Goal: Navigation & Orientation: Find specific page/section

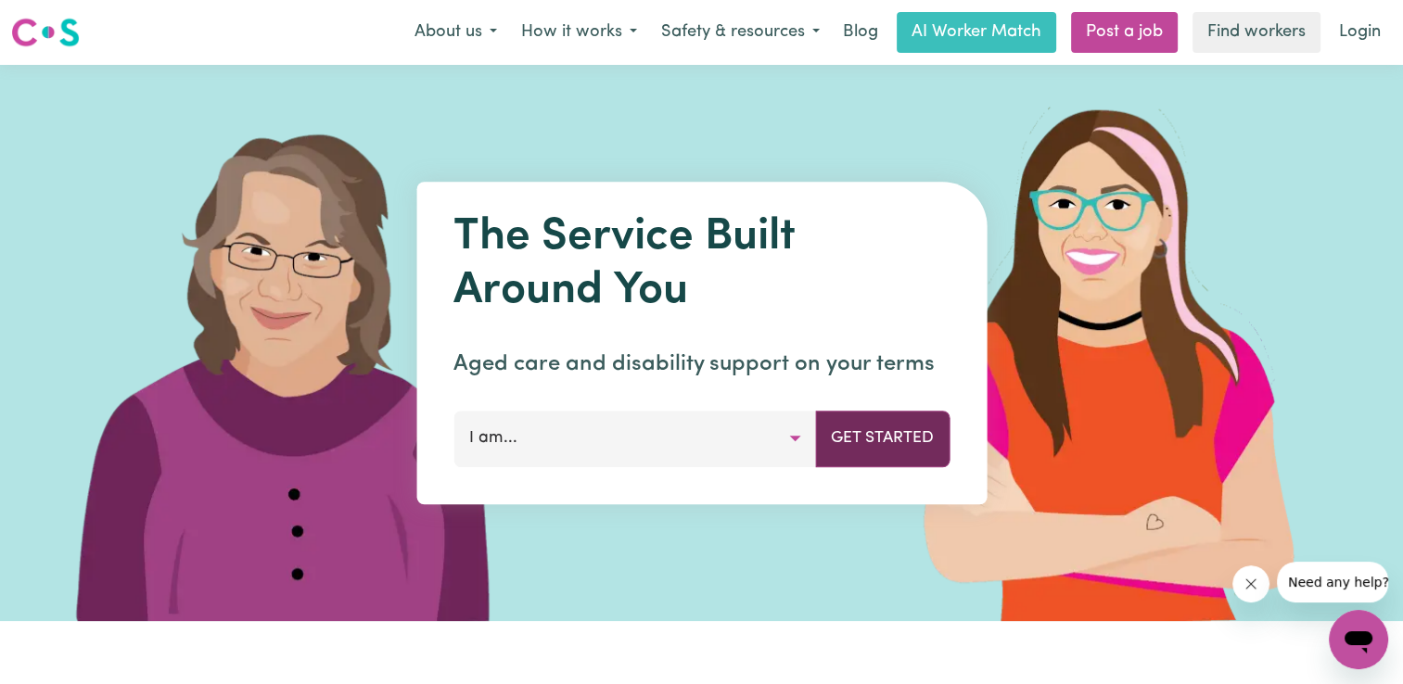
click at [881, 439] on button "Get Started" at bounding box center [882, 439] width 134 height 56
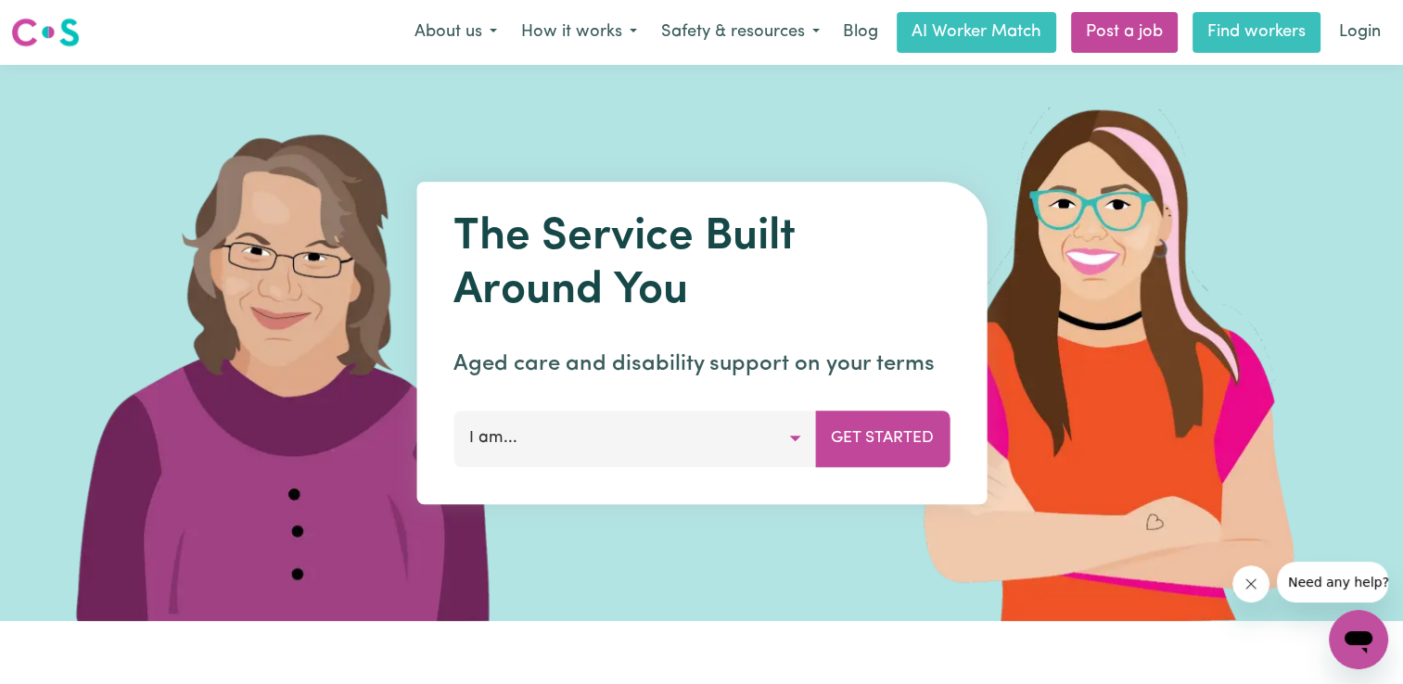
click at [1225, 37] on link "Find workers" at bounding box center [1256, 32] width 128 height 41
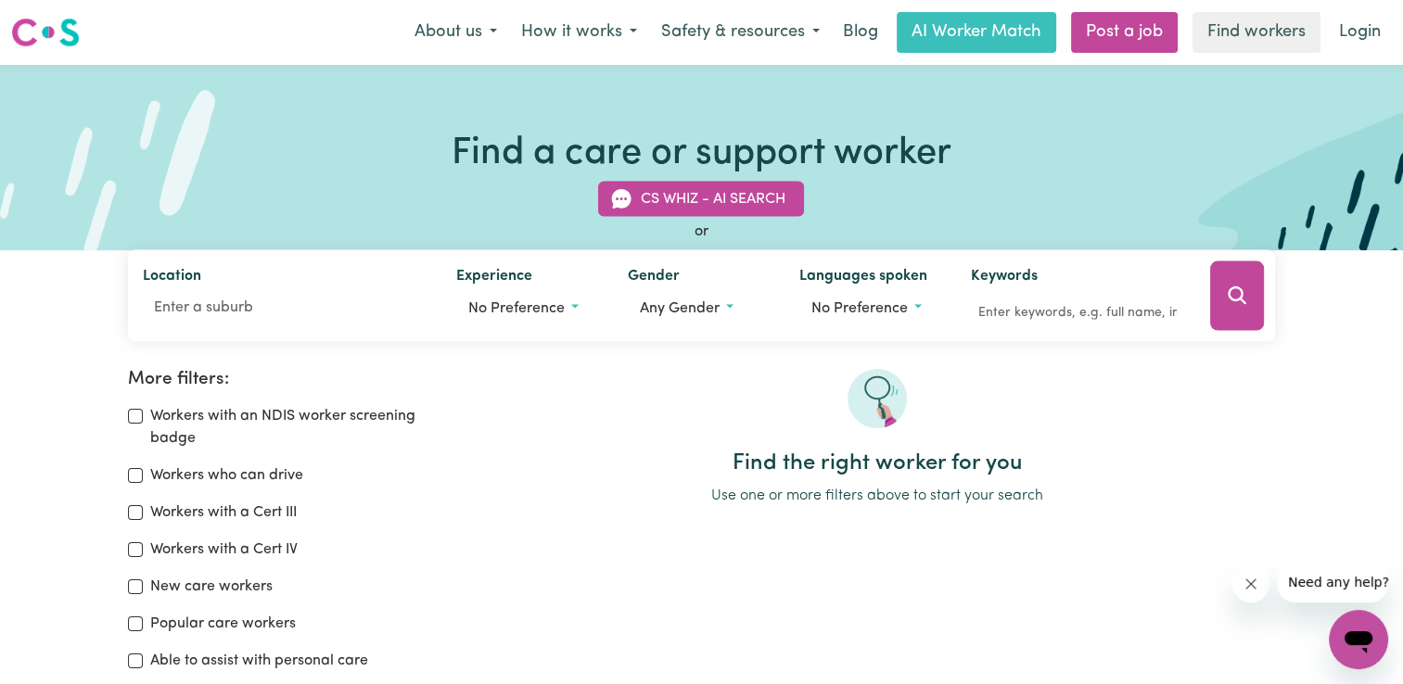
click at [874, 395] on img at bounding box center [876, 398] width 59 height 59
click at [1235, 292] on icon "Search" at bounding box center [1237, 296] width 22 height 22
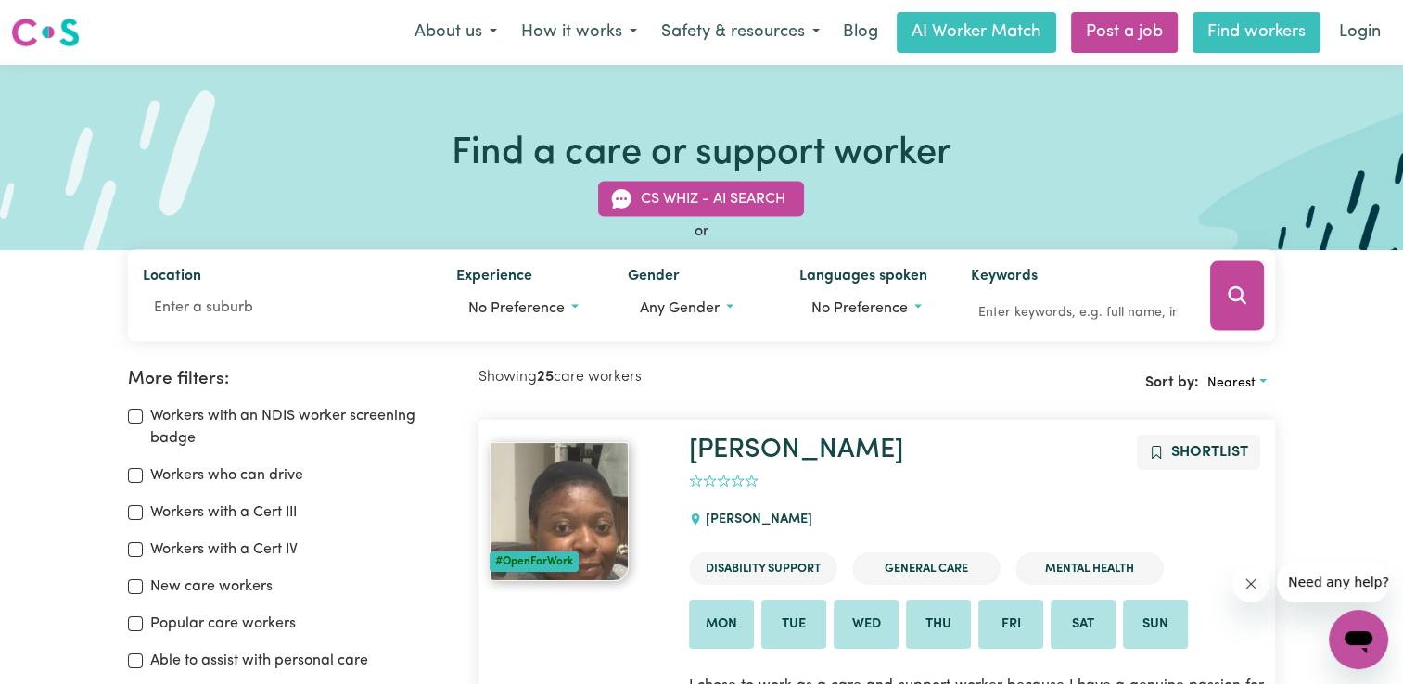
click at [1252, 32] on link "Find workers" at bounding box center [1256, 32] width 128 height 41
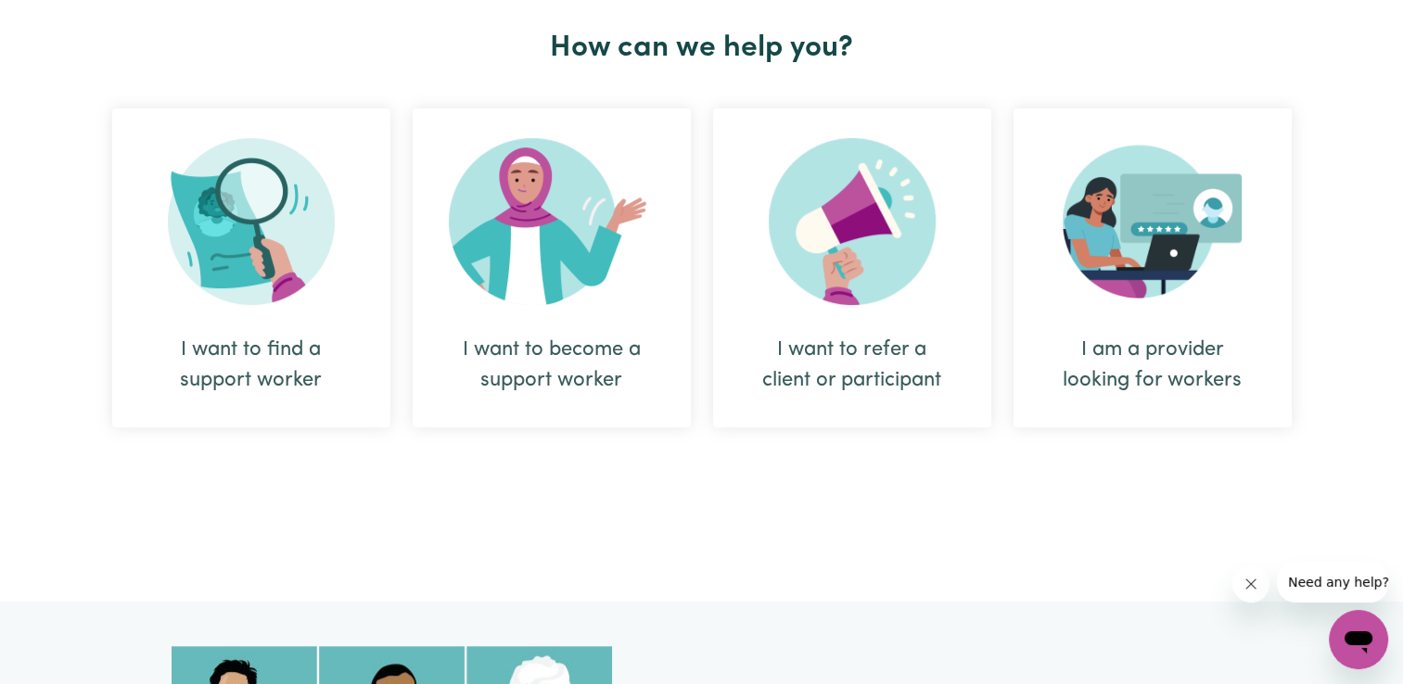
scroll to position [742, 0]
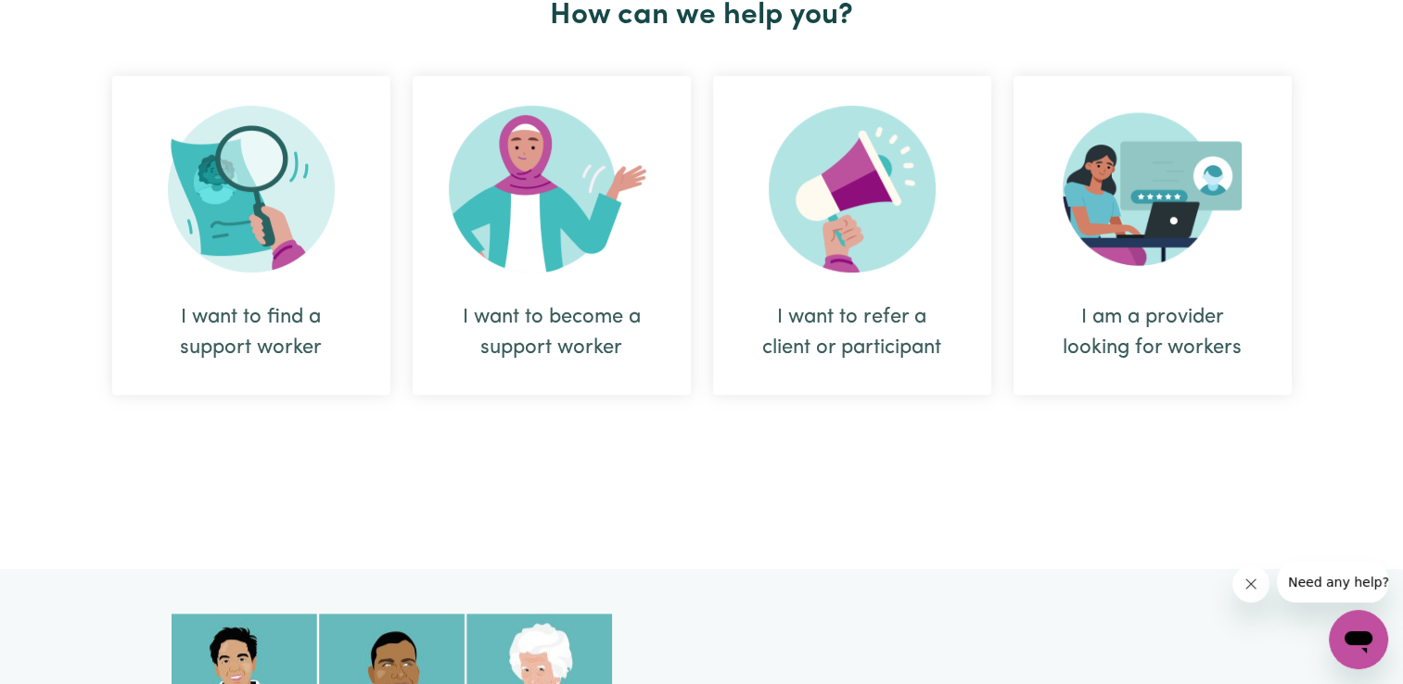
click at [238, 194] on img at bounding box center [251, 189] width 167 height 167
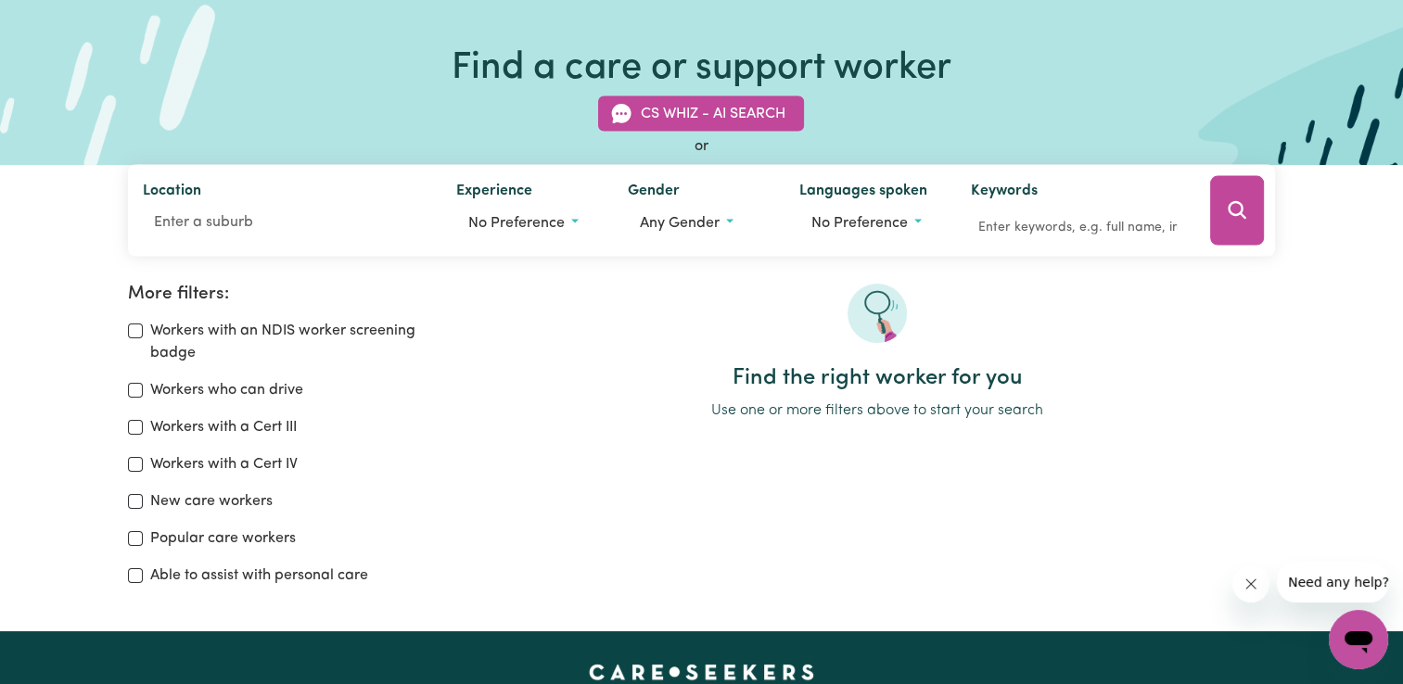
scroll to position [185, 0]
